Goal: Navigation & Orientation: Find specific page/section

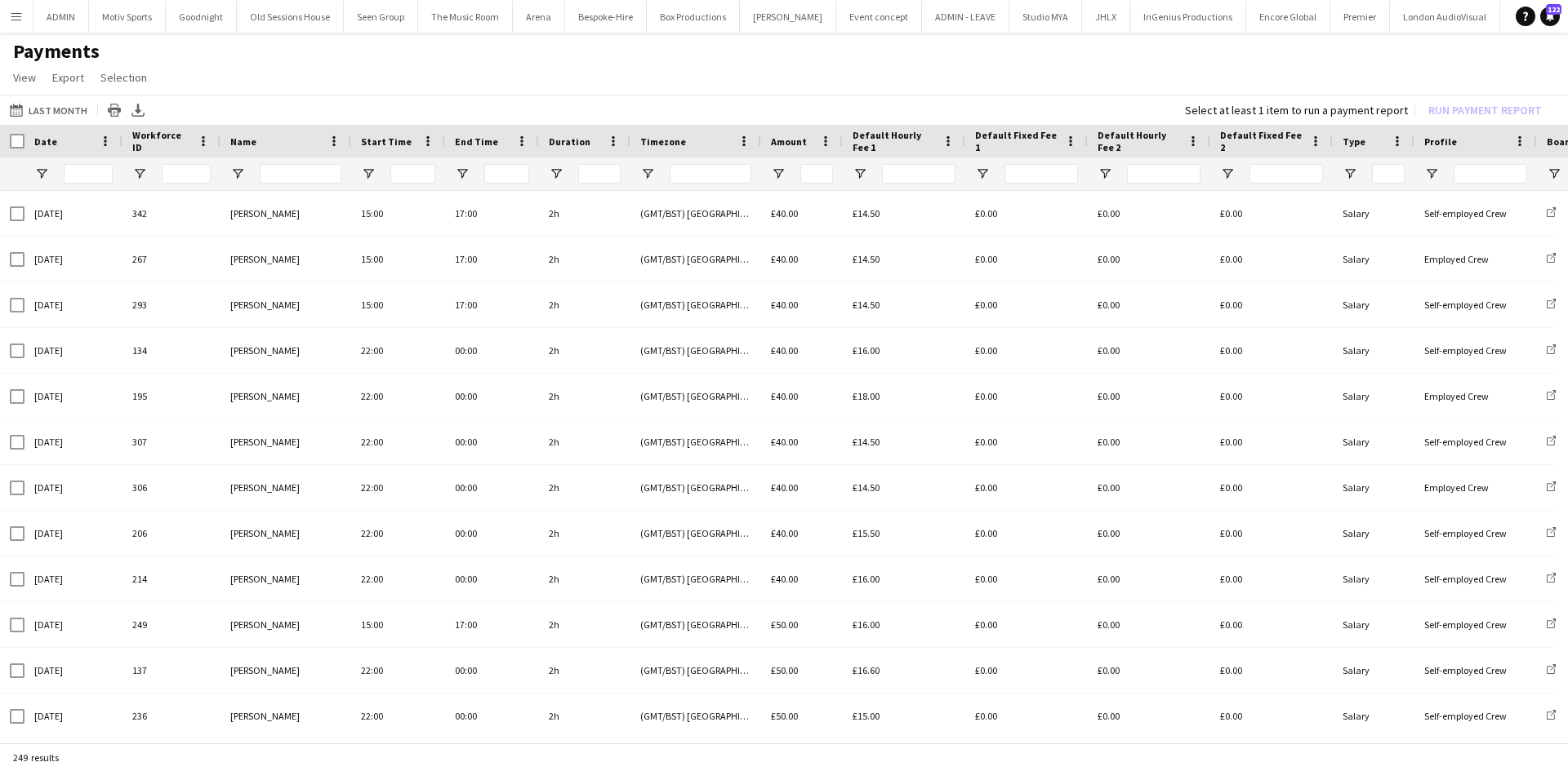
click at [23, 15] on button "Menu" at bounding box center [16, 16] width 33 height 33
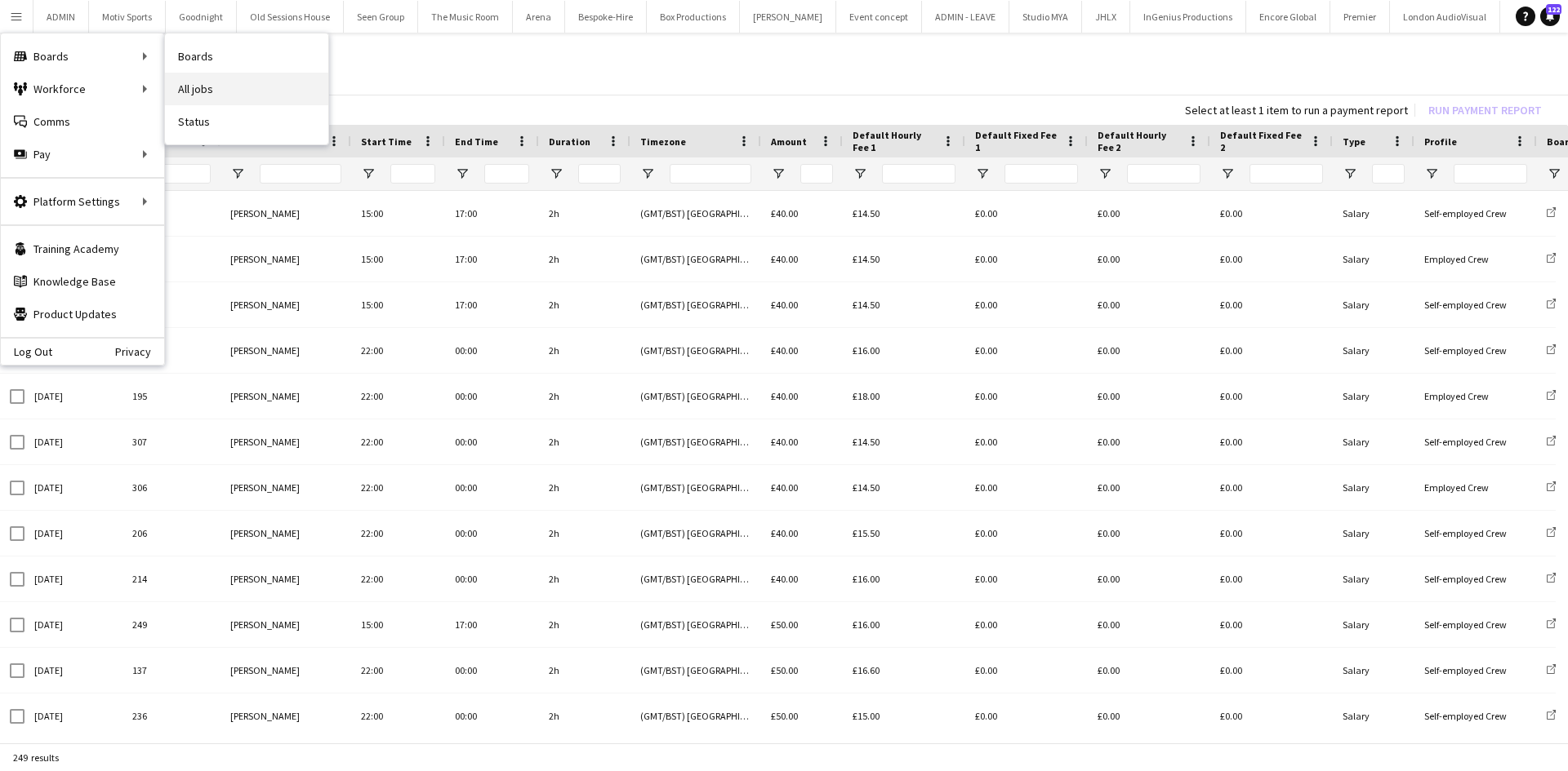
click at [245, 83] on link "All jobs" at bounding box center [246, 89] width 164 height 33
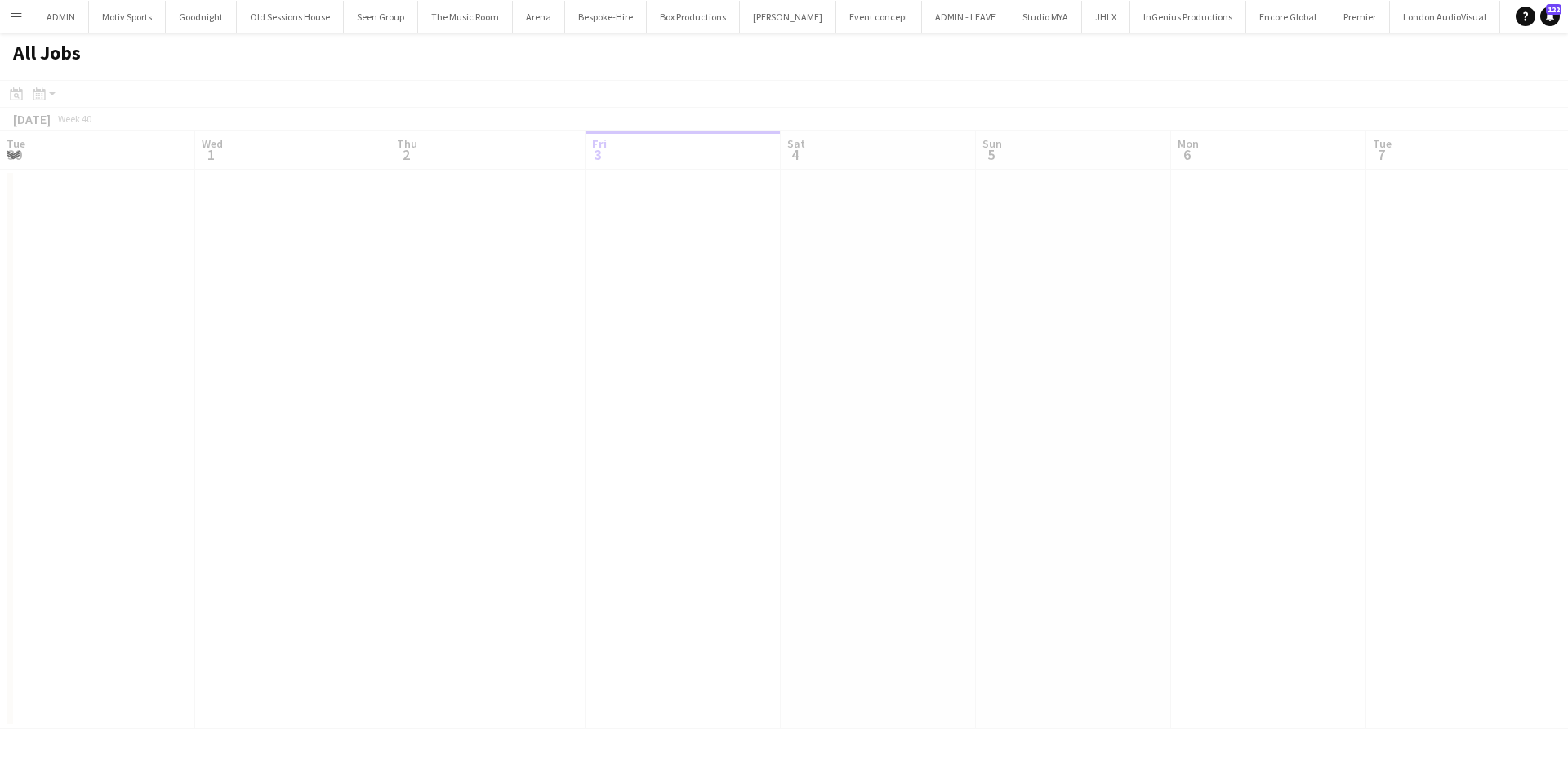
scroll to position [0, 390]
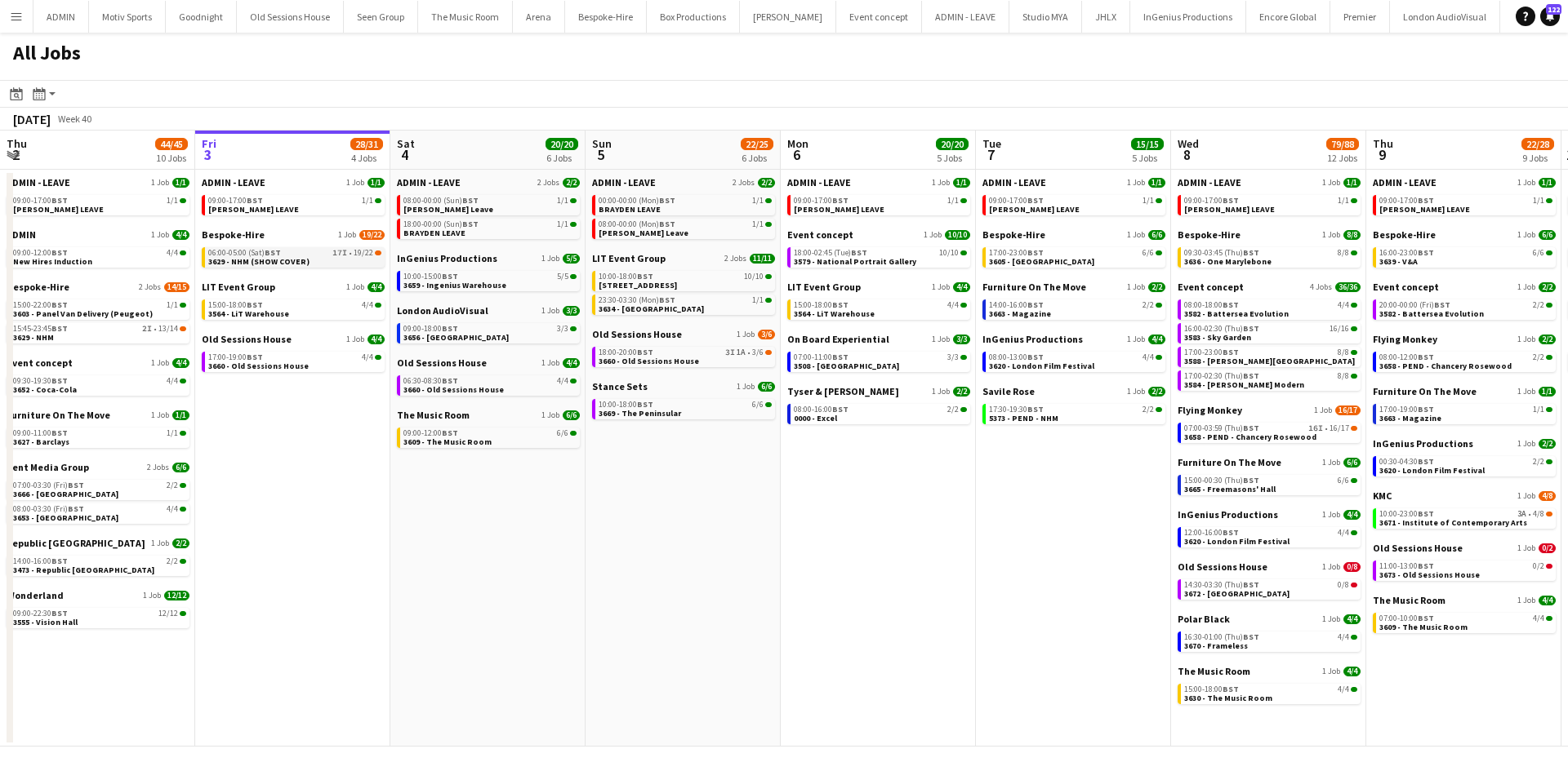
click at [247, 262] on span "3629 - NHM (SHOW COVER)" at bounding box center [258, 261] width 101 height 10
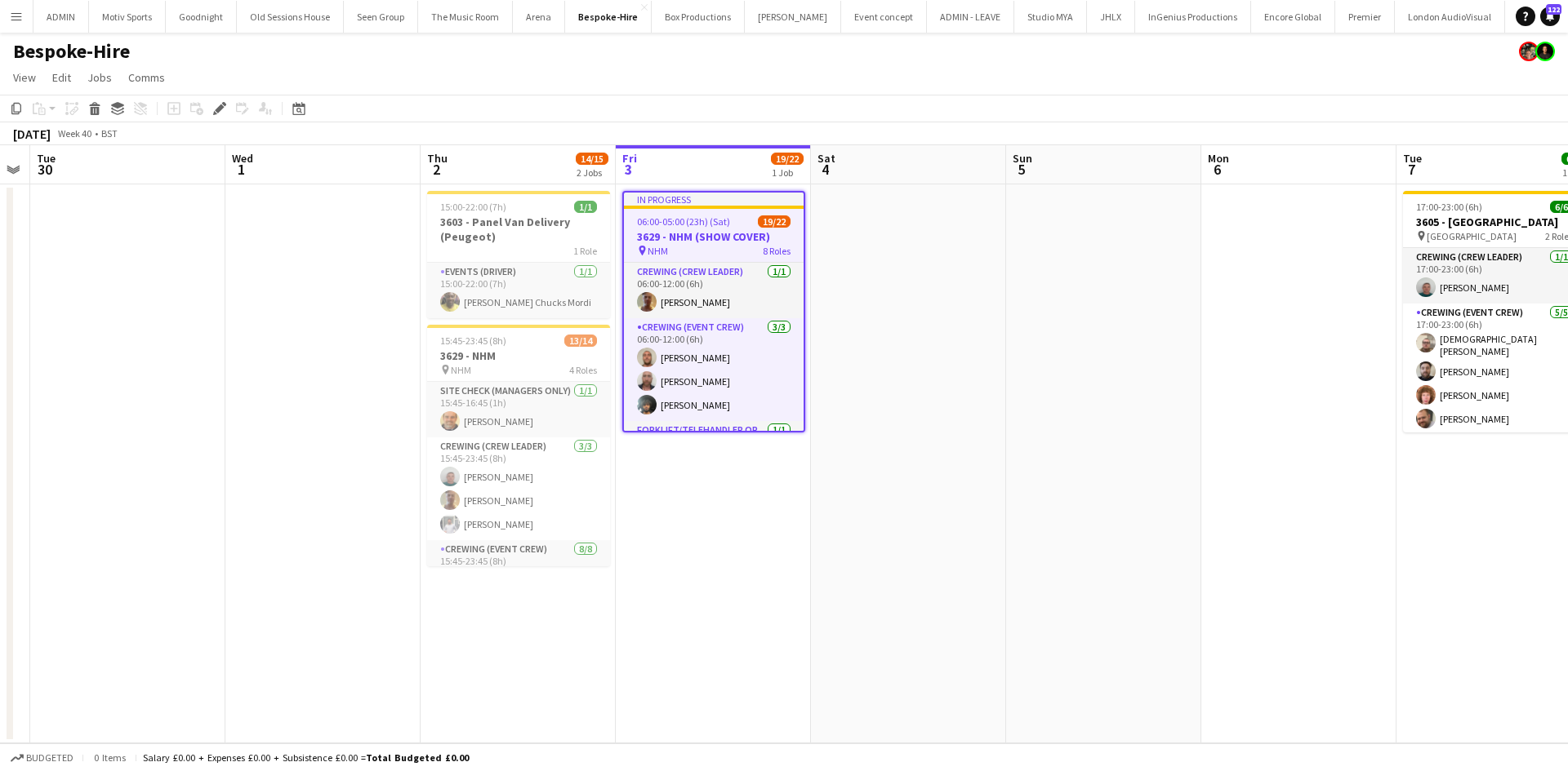
scroll to position [0, 555]
drag, startPoint x: 799, startPoint y: 283, endPoint x: 806, endPoint y: 321, distance: 38.6
click at [806, 321] on app-calendar-viewport "Sat 27 22/22 2 Jobs Sun 28 Mon 29 Tue 30 Wed 1 Thu 2 14/15 2 Jobs Fri 3 19/22 1…" at bounding box center [784, 445] width 1568 height 599
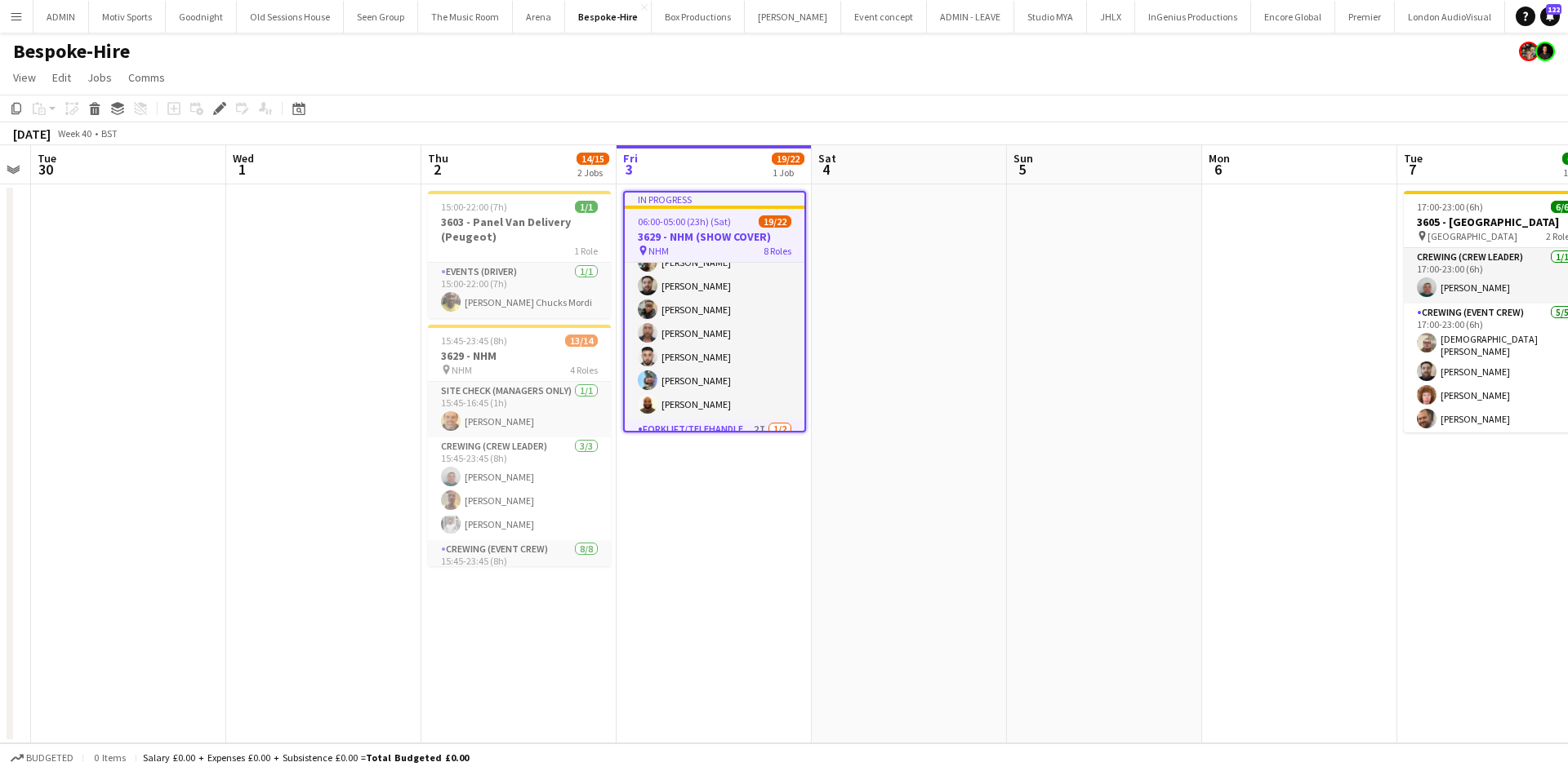
scroll to position [607, 0]
click at [960, 390] on app-date-cell at bounding box center [909, 464] width 195 height 559
